Goal: Information Seeking & Learning: Learn about a topic

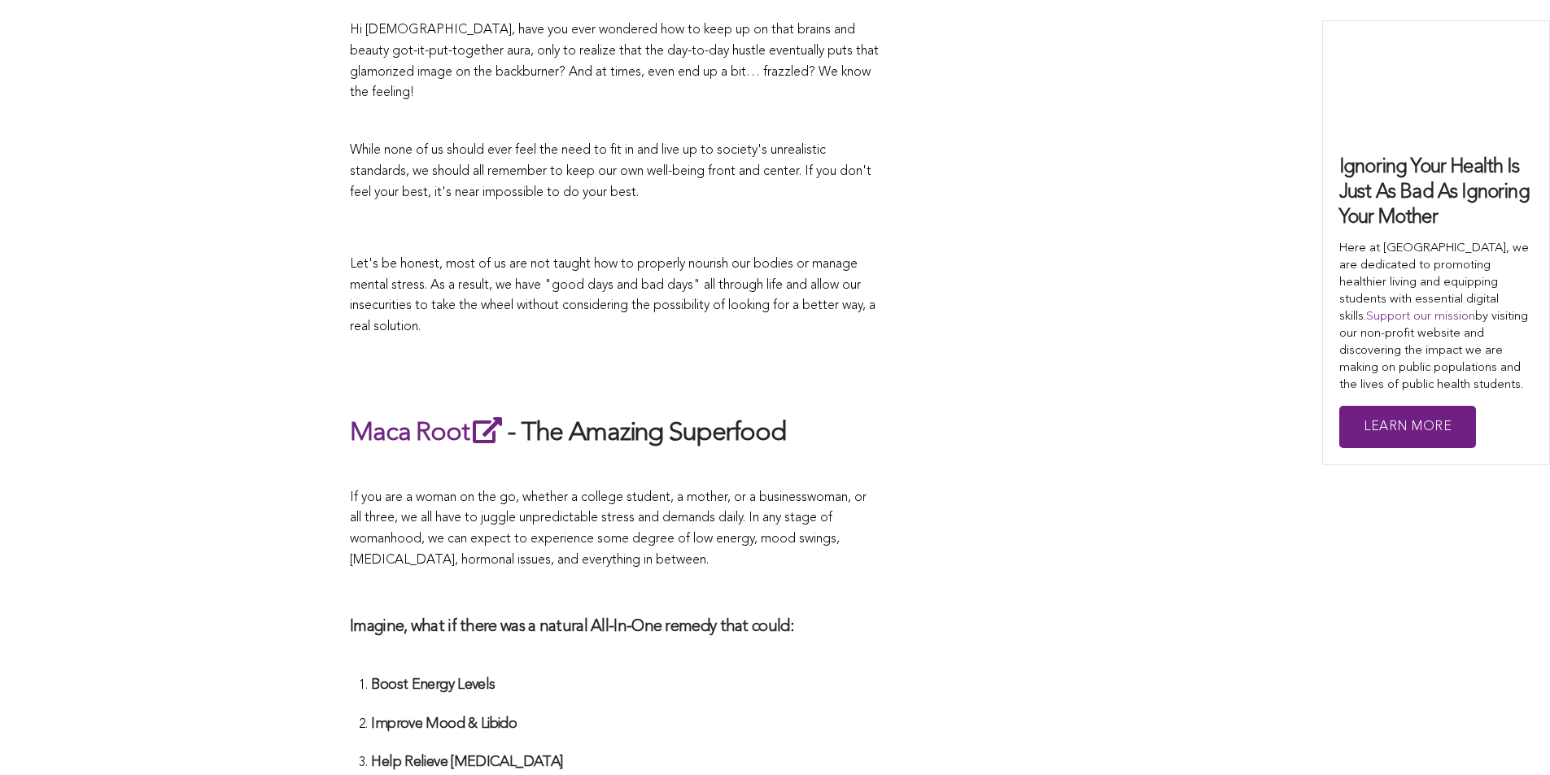
scroll to position [3165, 0]
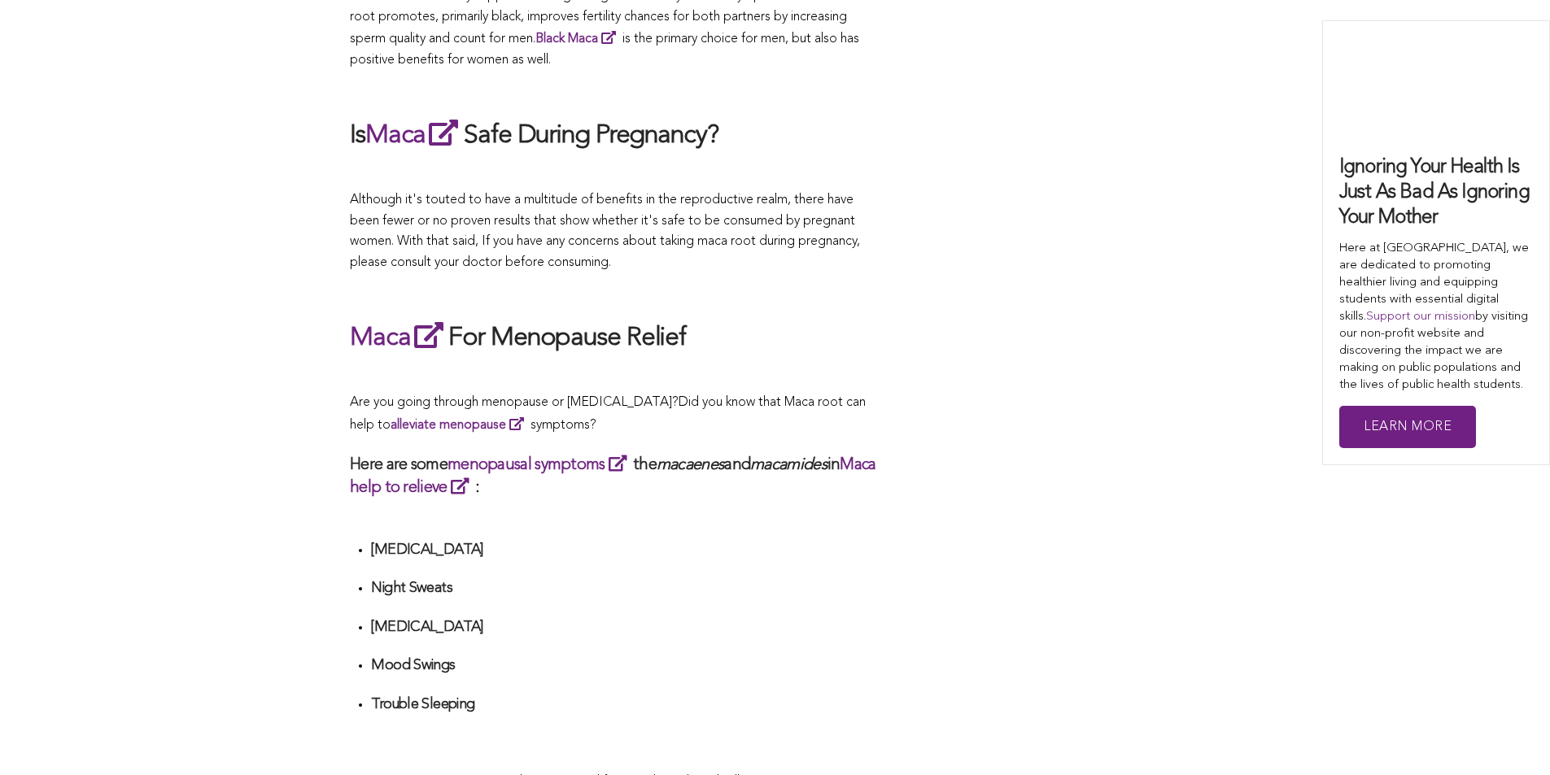
click at [954, 387] on div "CONTRIBUTORS [PERSON_NAME] Share this What Are The Health Benefits of Maca For …" at bounding box center [775, 389] width 850 height 5755
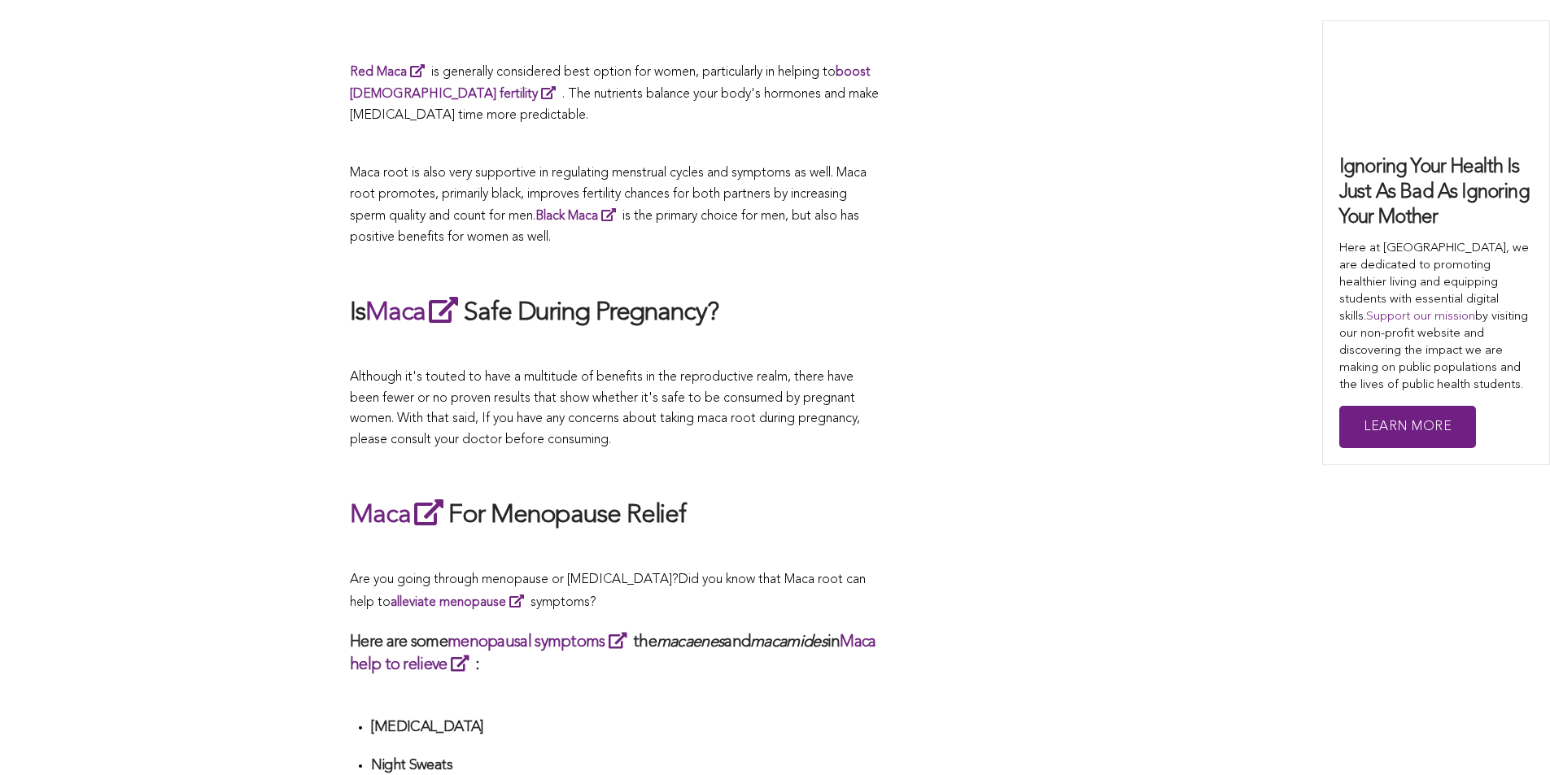
click at [684, 387] on span "Although it's touted to have a multitude of benefits in the reproductive realm,…" at bounding box center [605, 409] width 510 height 76
click at [1142, 339] on div "CONTRIBUTORS [PERSON_NAME] Share this What Are The Health Benefits of Maca For …" at bounding box center [775, 567] width 850 height 5755
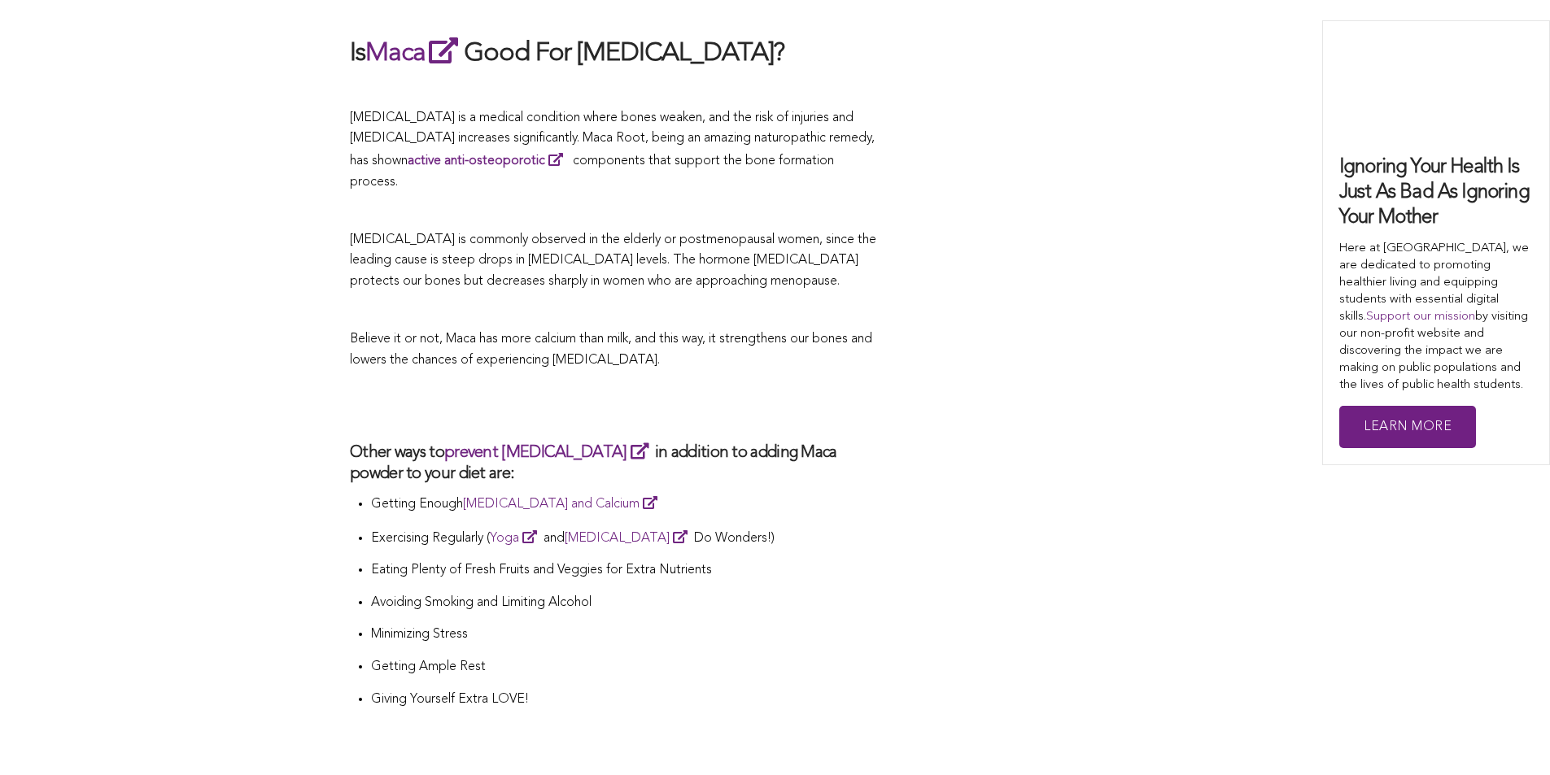
scroll to position [4058, 0]
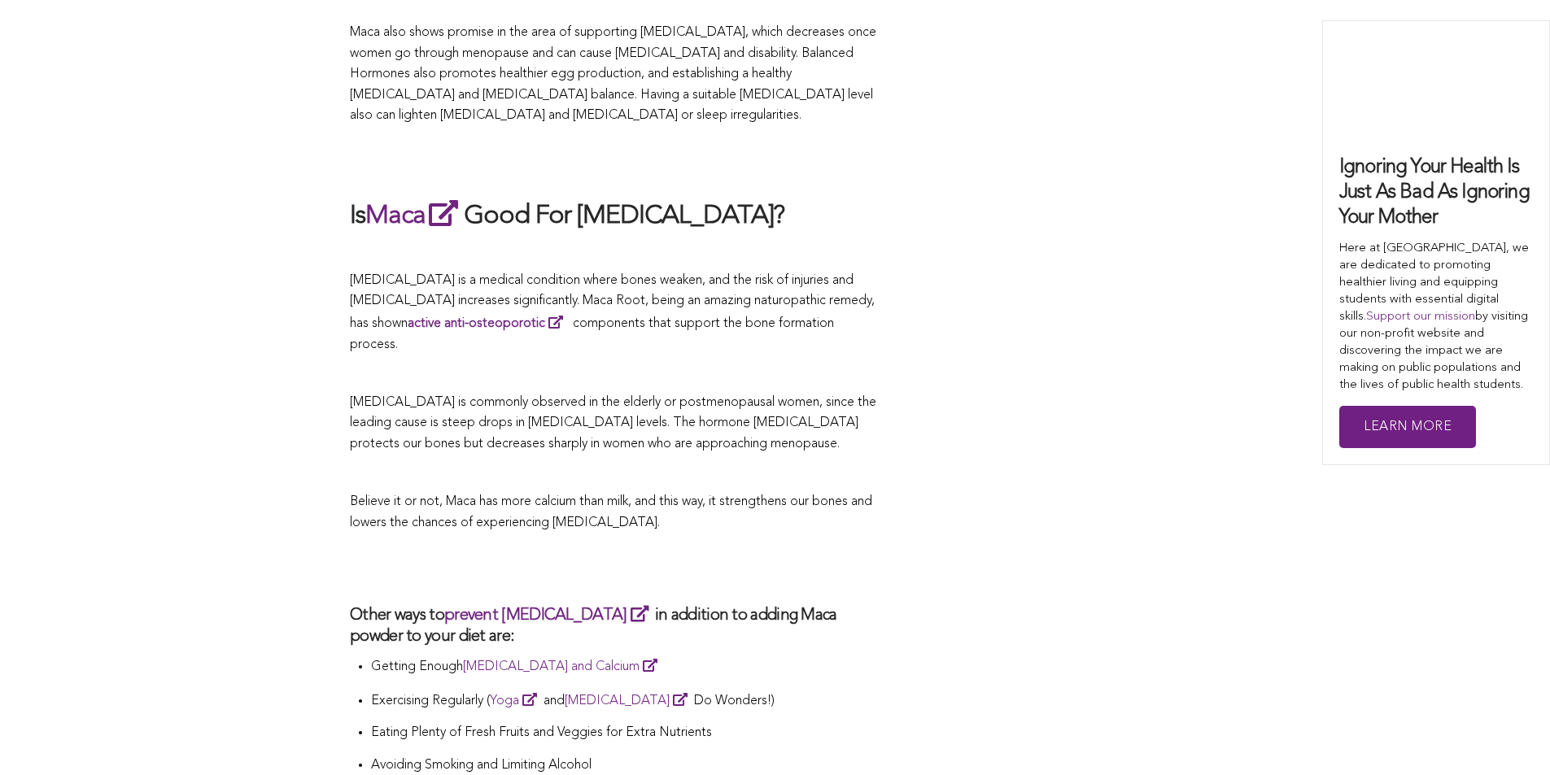
click at [484, 70] on span "Maca also shows promise in the area of supporting [MEDICAL_DATA], which decreas…" at bounding box center [613, 74] width 526 height 96
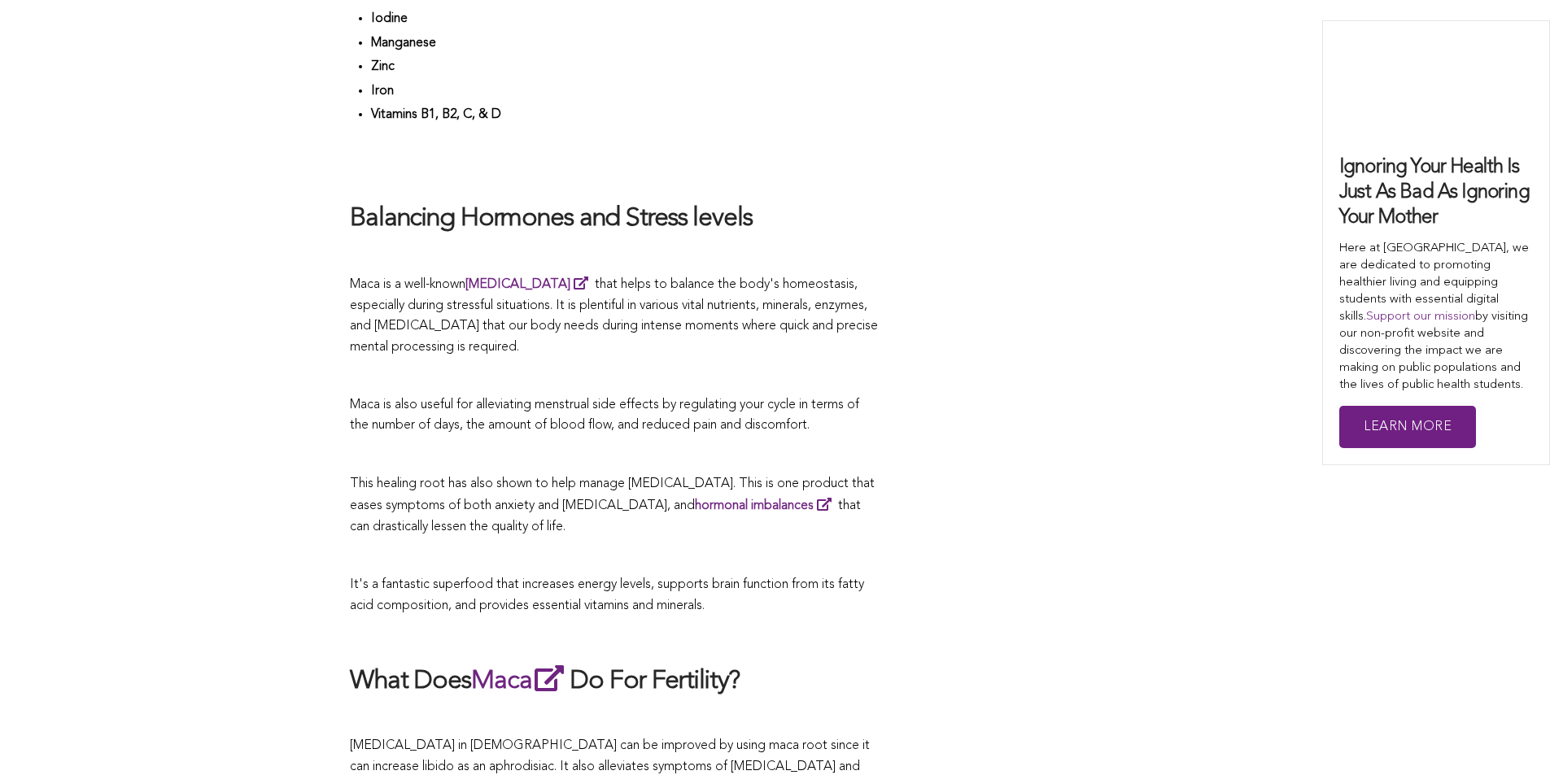
scroll to position [3841, 0]
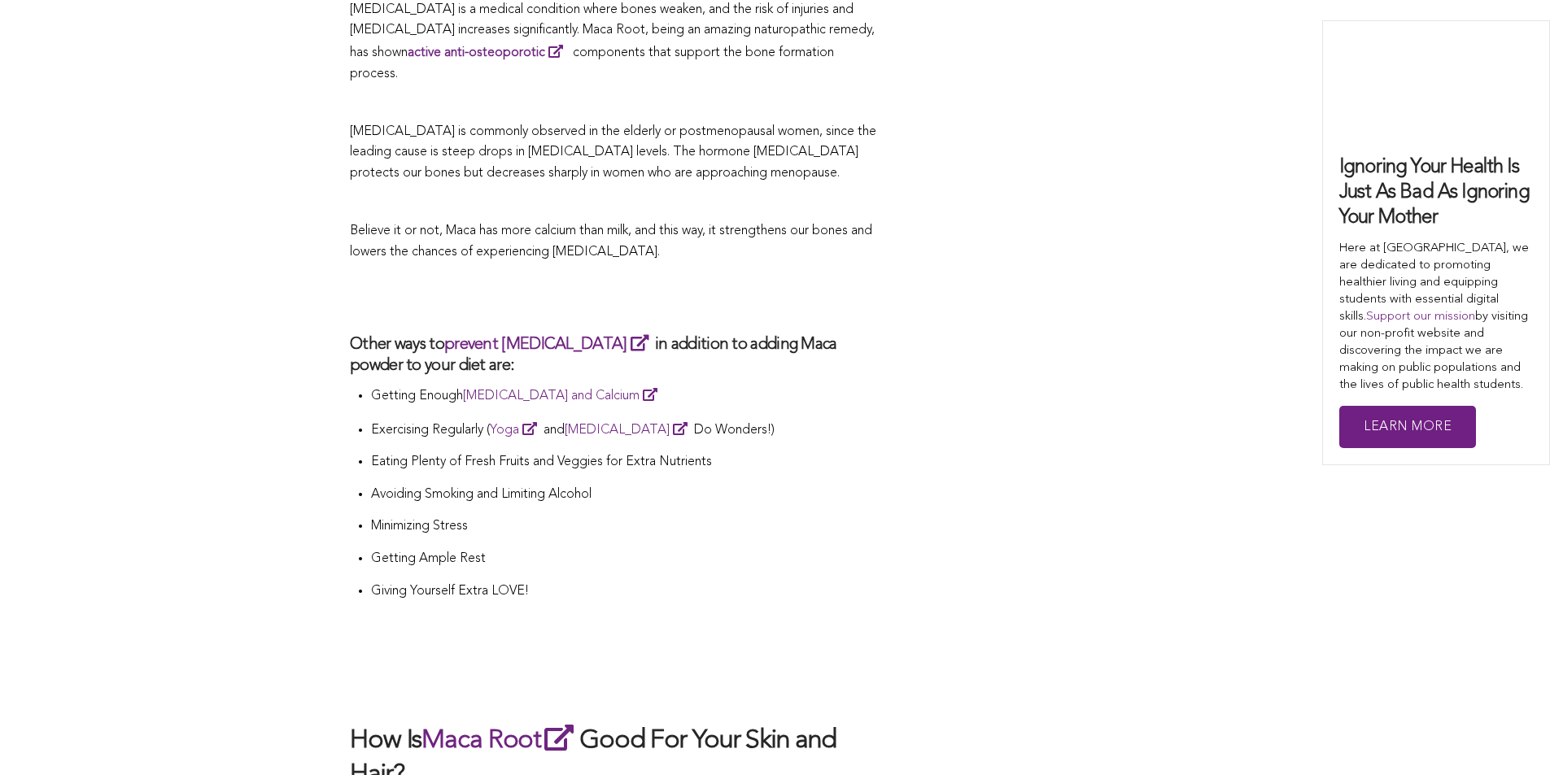
scroll to position [2996, 0]
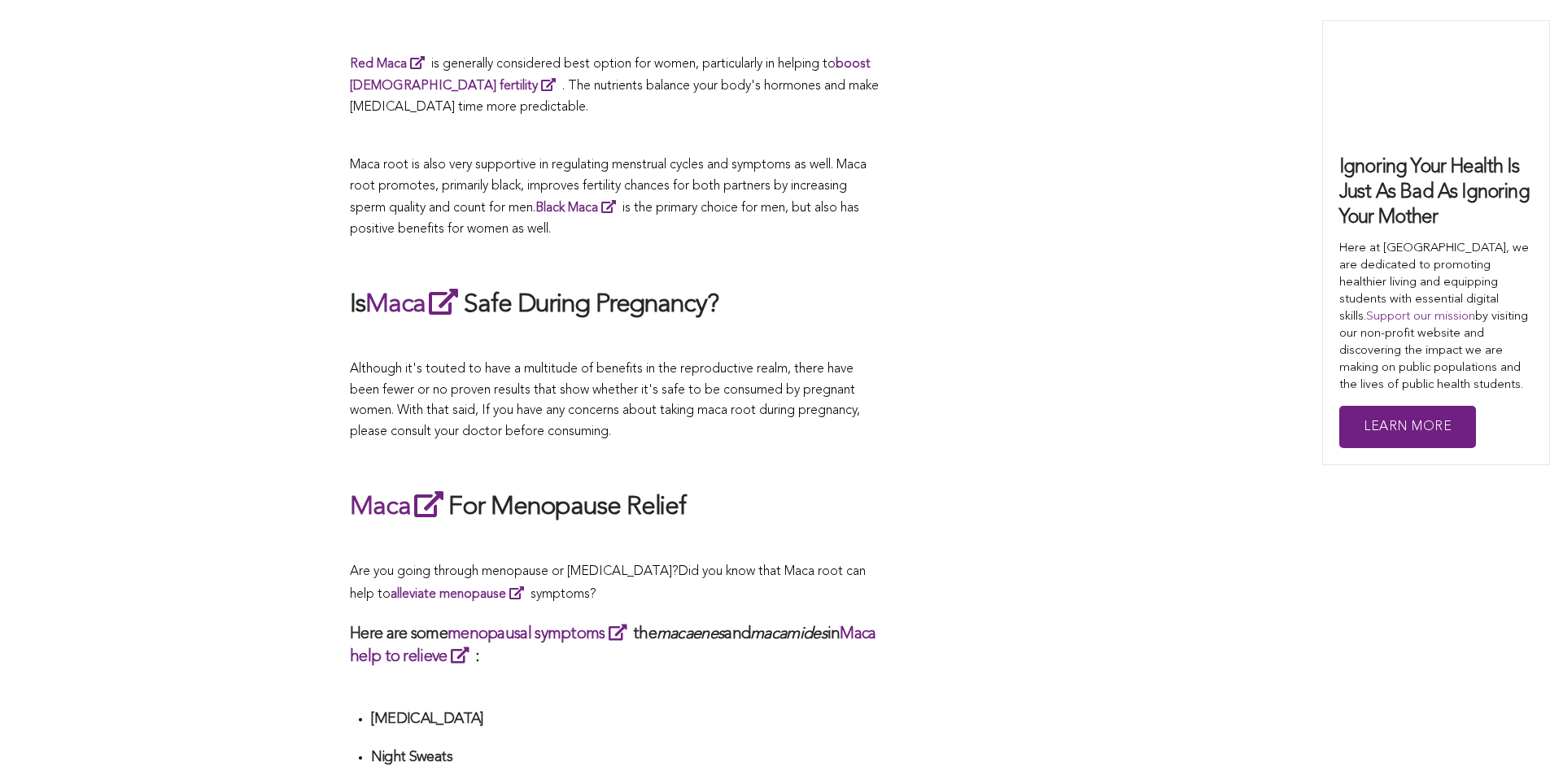
click at [860, 387] on span "Although it's touted to have a multitude of benefits in the reproductive realm,…" at bounding box center [605, 401] width 510 height 76
click at [866, 714] on li "[MEDICAL_DATA]" at bounding box center [625, 725] width 508 height 30
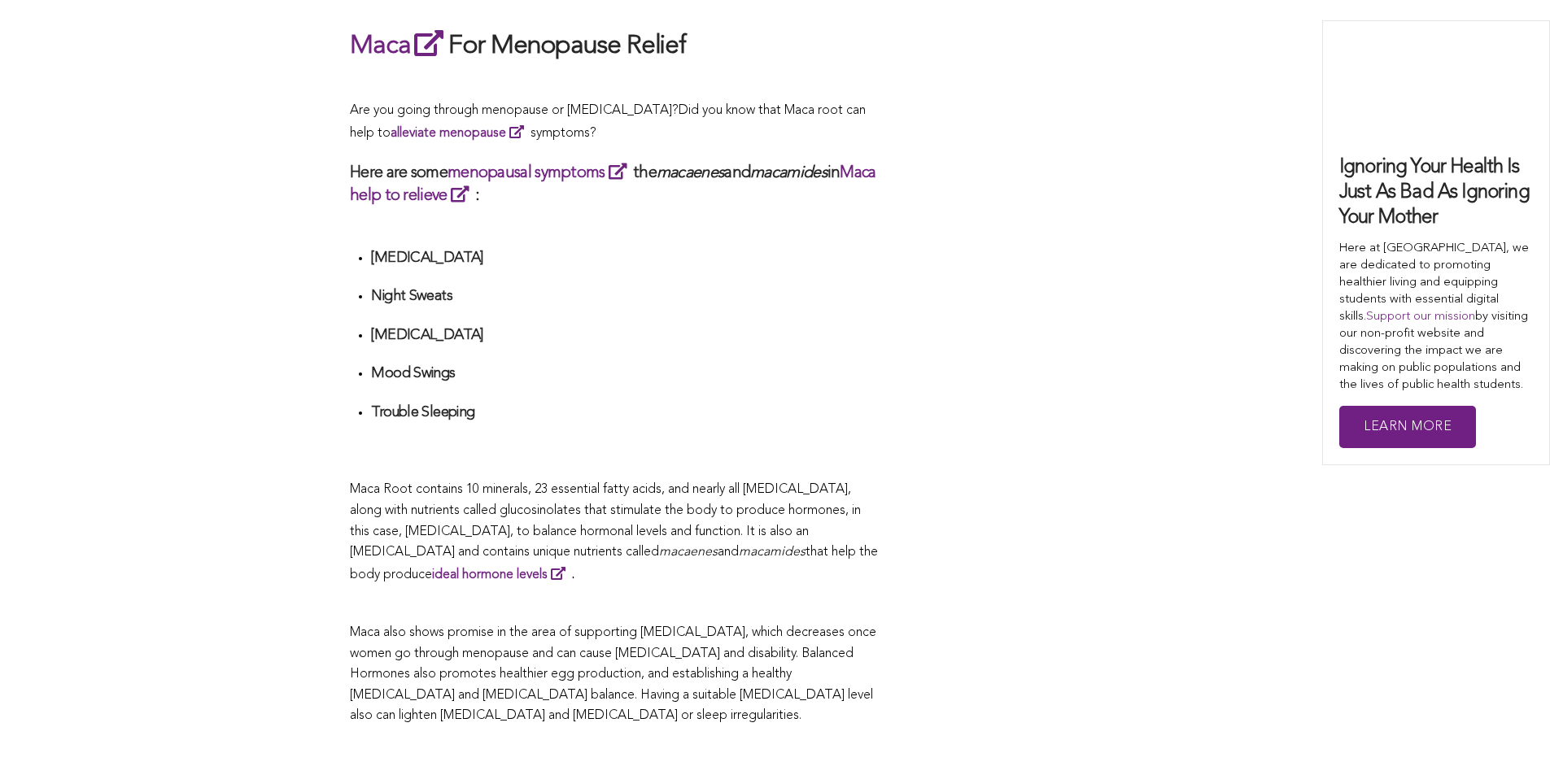
scroll to position [3376, 0]
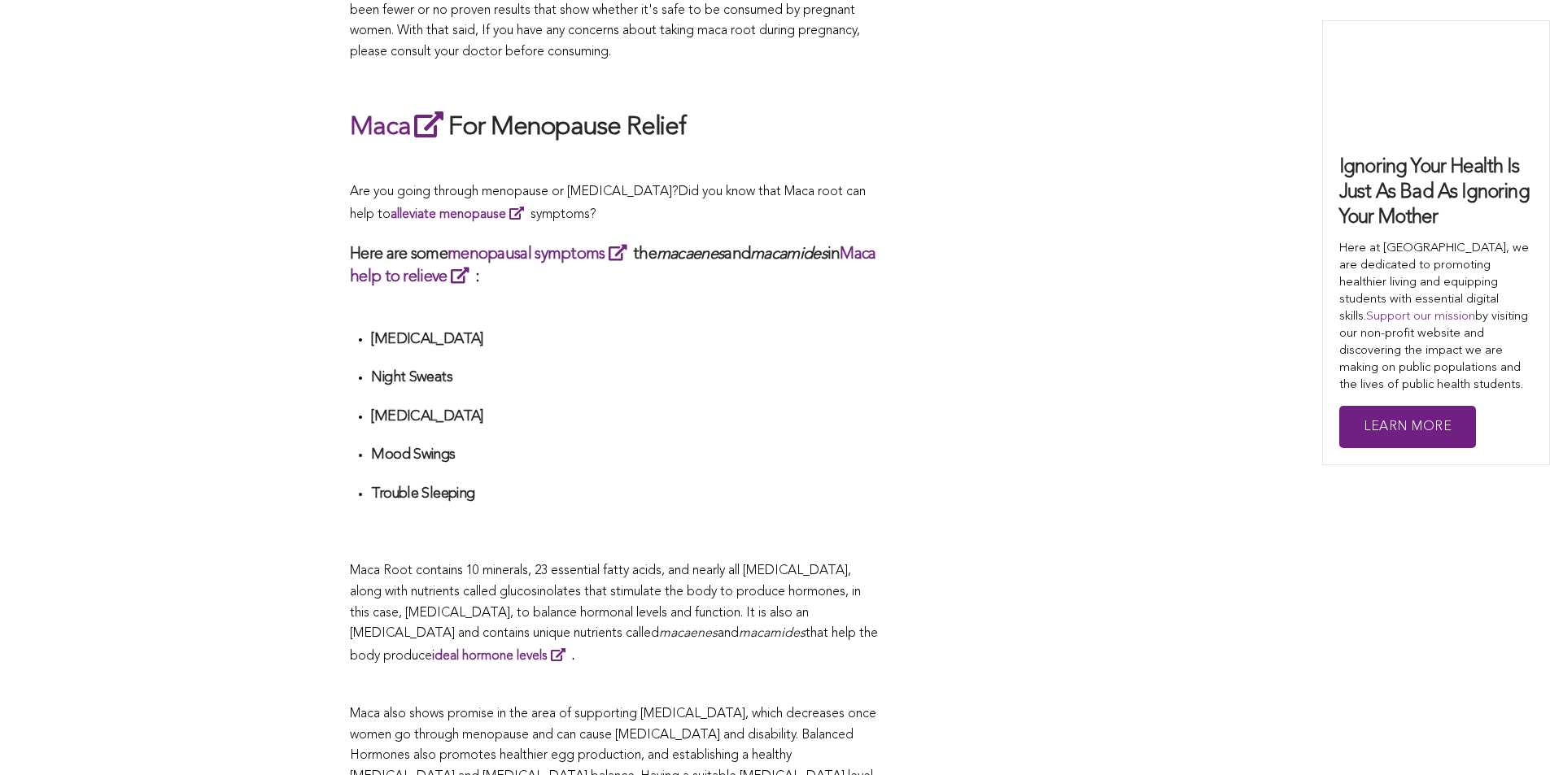
click at [900, 745] on div "CONTRIBUTORS [PERSON_NAME] Share this What Are The Health Benefits of Maca For …" at bounding box center [775, 179] width 850 height 5755
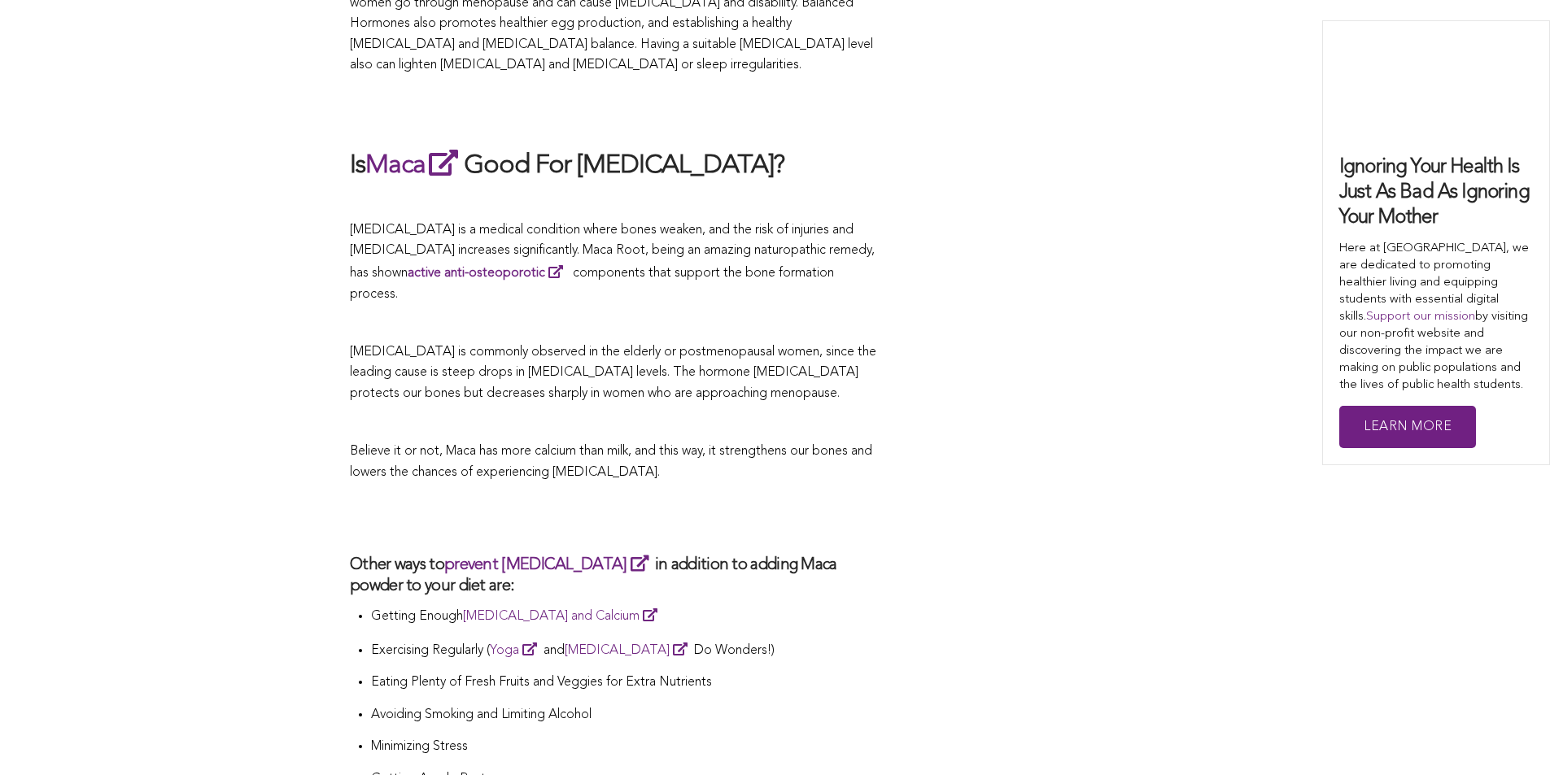
scroll to position [4190, 0]
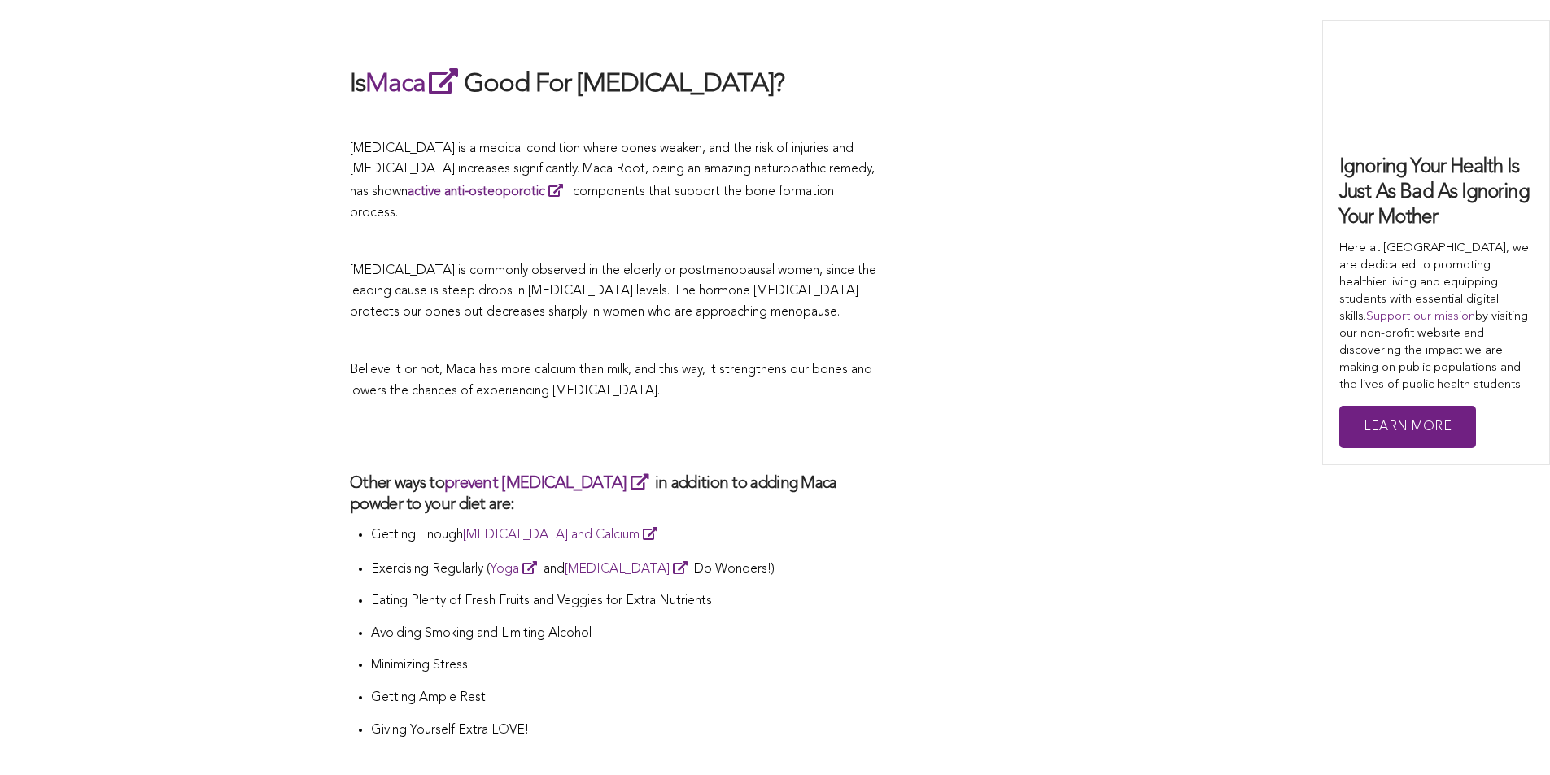
click at [649, 418] on h2 at bounding box center [614, 436] width 529 height 37
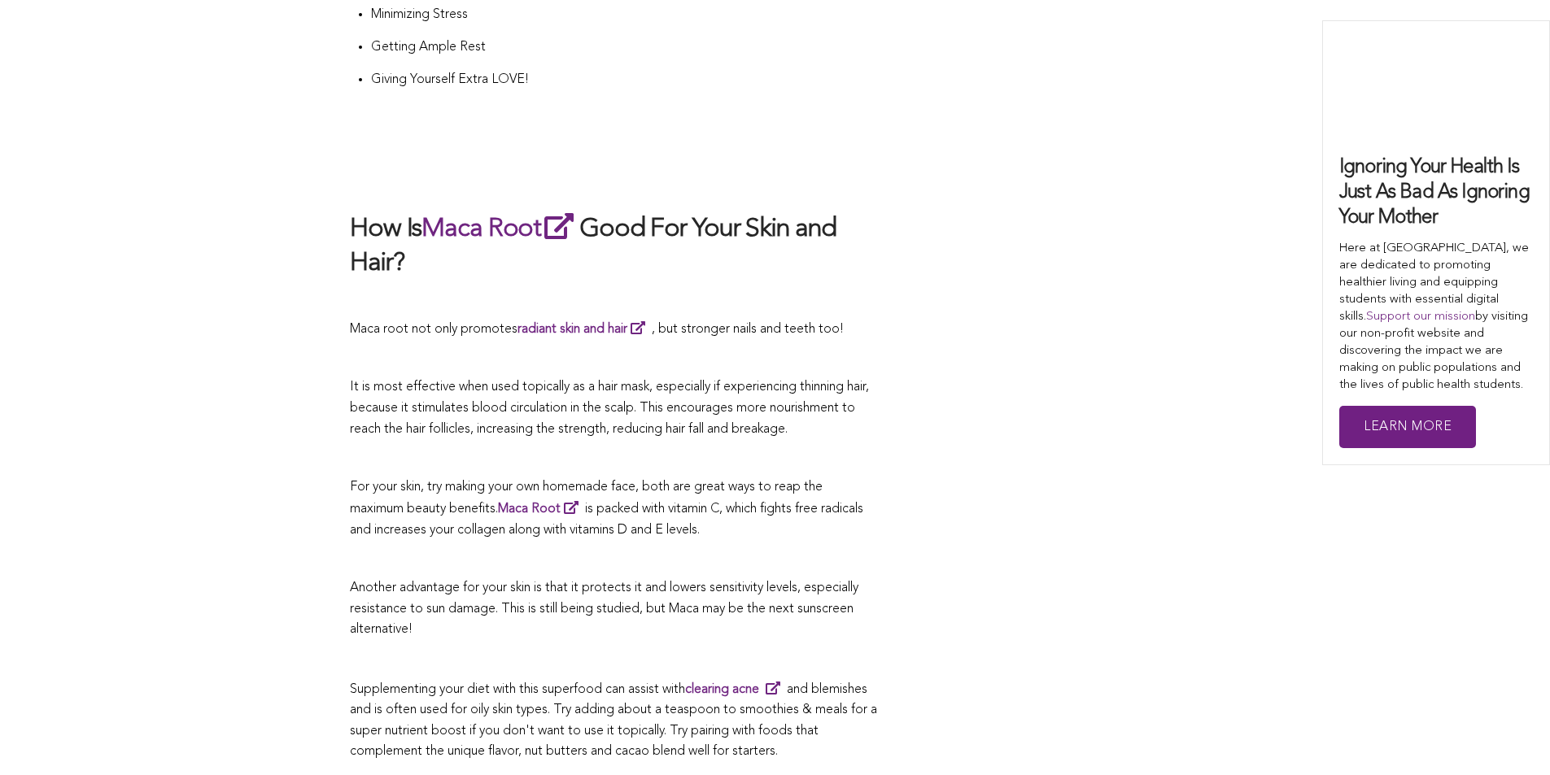
scroll to position [4922, 0]
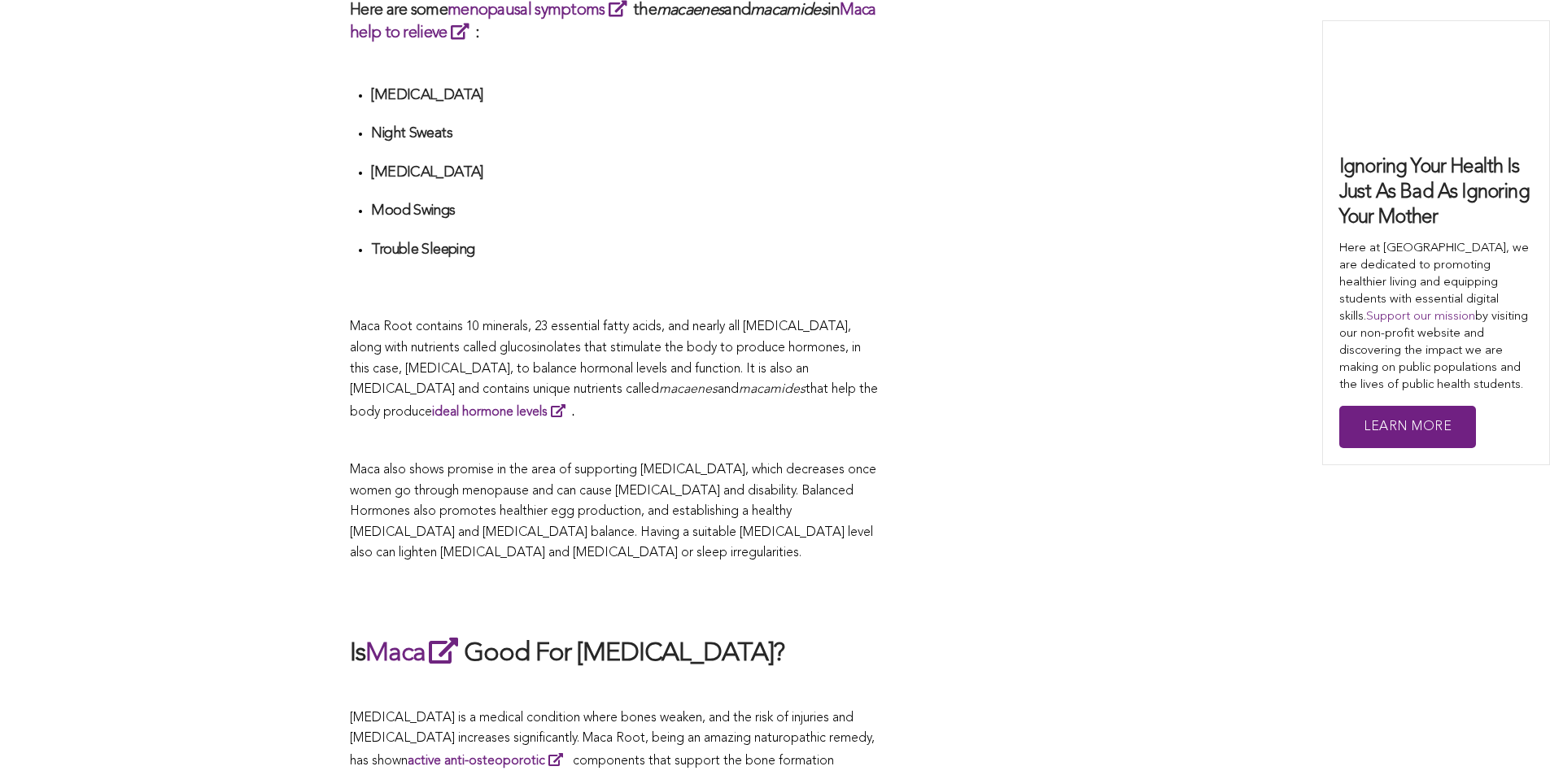
scroll to position [3457, 0]
